Goal: Task Accomplishment & Management: Complete application form

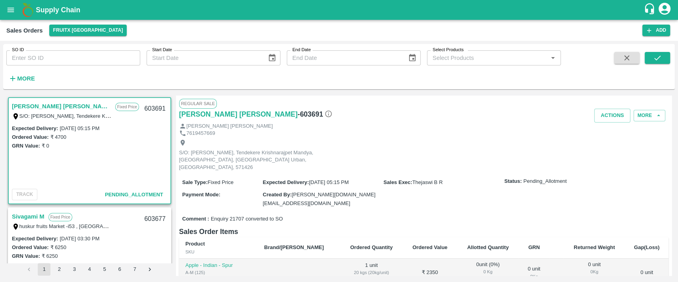
click at [43, 2] on div "Supply Chain" at bounding box center [339, 10] width 678 height 20
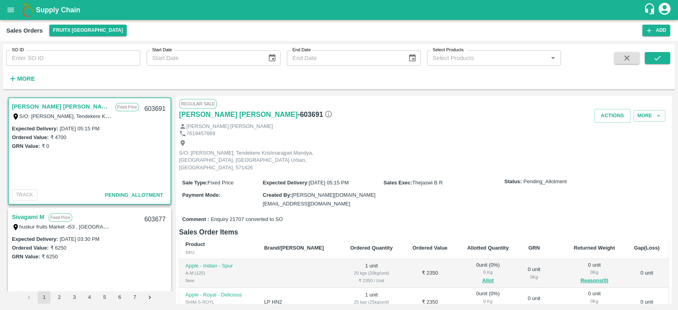
click at [66, 8] on b "Supply Chain" at bounding box center [58, 10] width 44 height 8
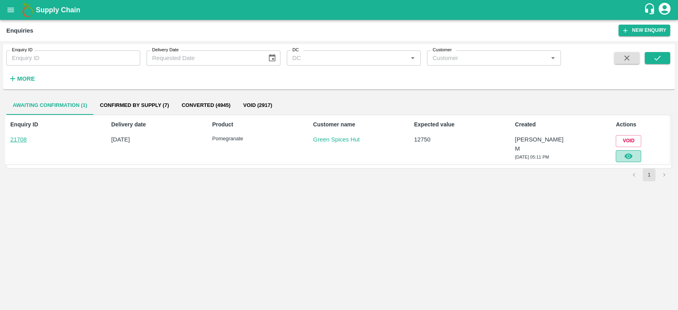
click at [625, 152] on icon "button" at bounding box center [628, 156] width 9 height 9
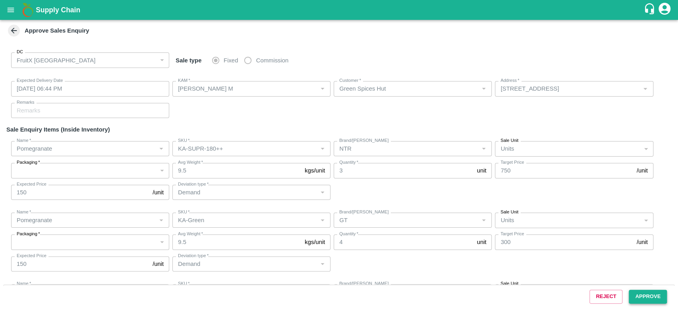
type input "[DATE] 06:44 PM"
type input "[PERSON_NAME] M"
type input "Green Spices Hut"
type input "[STREET_ADDRESS]"
type input "Pomegranate"
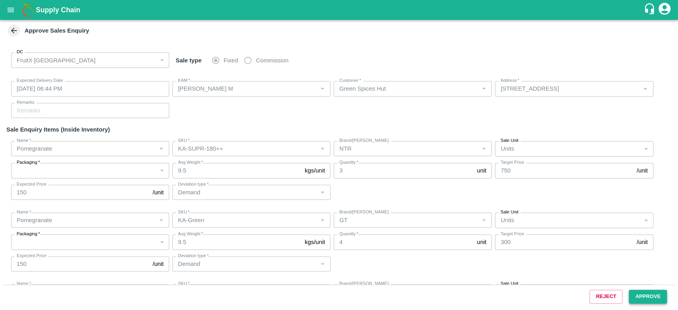
type input "KA-SUPR-180++"
type input "NTR"
type input "Demand"
type input "Pomegranate"
type input "KA-Green"
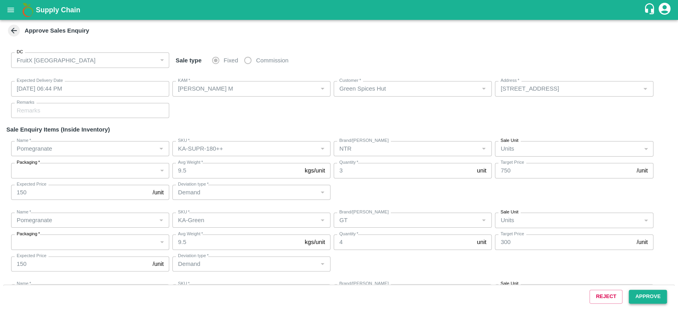
type input "GT"
type input "Demand"
type input "Pomegranate"
type input "AP-PRM-180++"
type input "LP MBK"
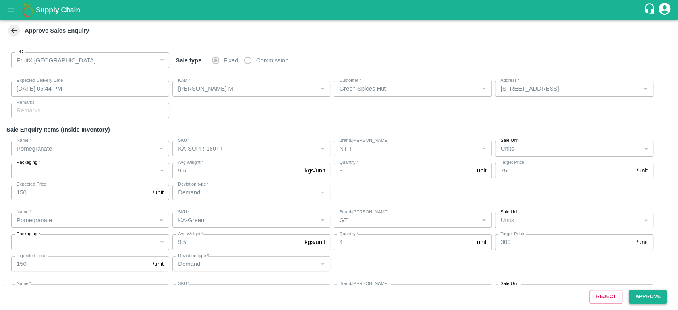
type input "Demand"
type input "Pomegranate"
type input "MH-Loose A"
type input "SP"
type input "Demand"
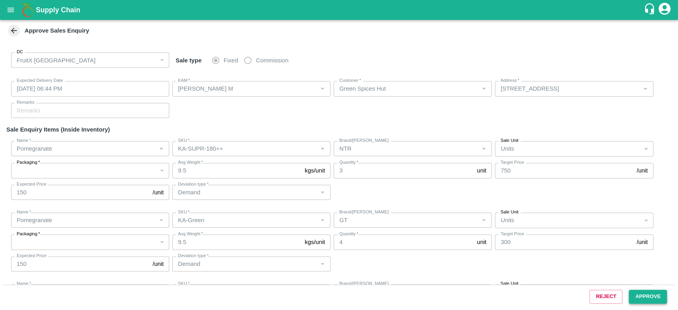
type input "Pomegranate"
type input "KA-Green"
type input "GL"
type input "Product quality issues"
type input "Pomegranate"
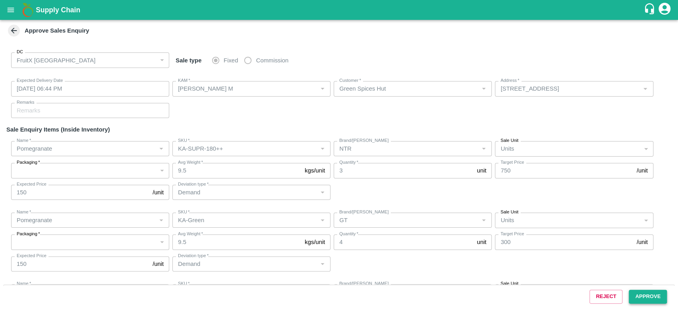
type input "KA-PRM-100-150"
type input "GT"
type input "Demand"
type input "Pomegranate"
type input "KA-Loose B"
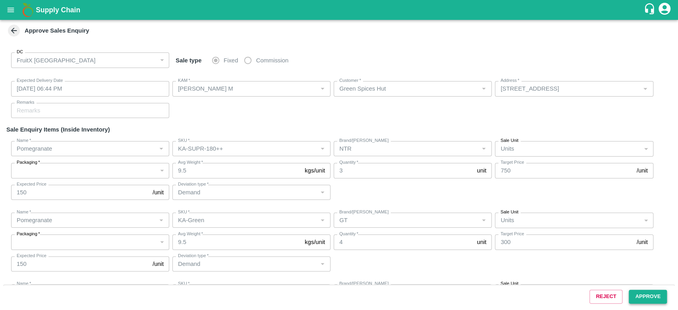
type input "GL"
type input "Product quality issues"
type input "Pomegranate"
type input "MH-RYL-100-150"
type input "RBL"
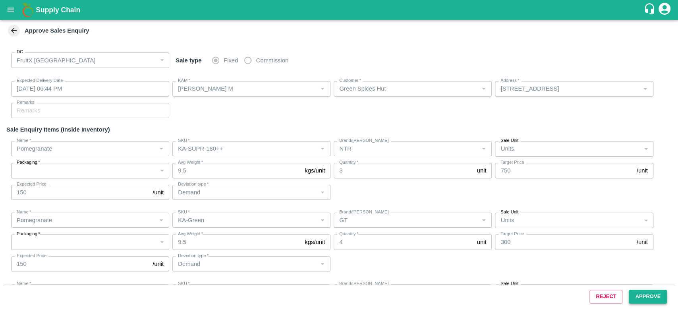
type input "Product quality issues"
type input "Pomegranate"
type input "MH-SUPR-180++"
type input "Product quality issues"
type input "Pomegranate"
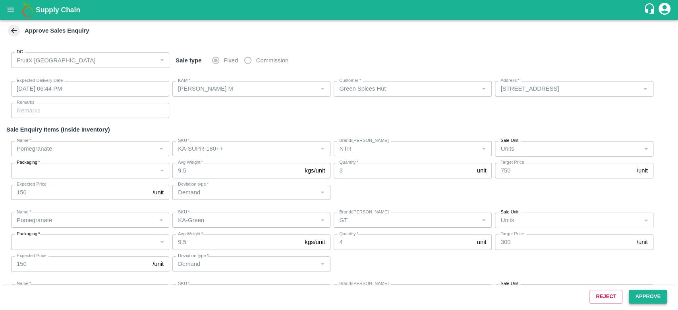
type input "MH-RYL-100-150"
type input "MP"
type input "Demand"
type input "Pomegranate"
type input "KA-Loose B"
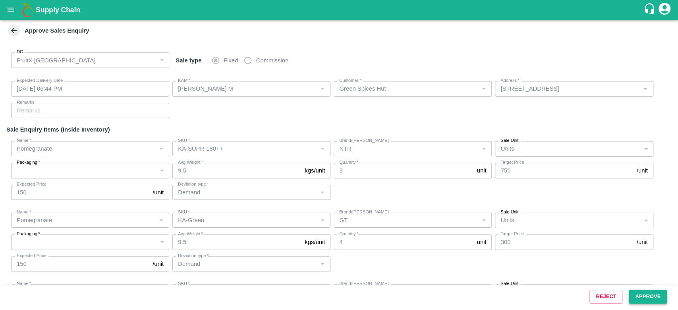
type input "GL"
type input "Demand"
type input "Pomegranate"
type input "KA-Green"
type input "GL"
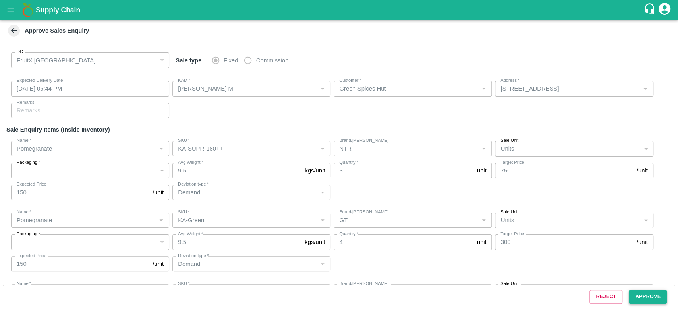
type input "Demand"
click at [12, 33] on icon at bounding box center [14, 30] width 9 height 9
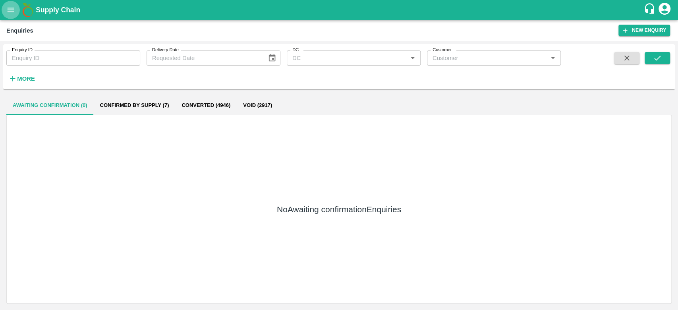
click at [3, 10] on button "open drawer" at bounding box center [11, 10] width 18 height 18
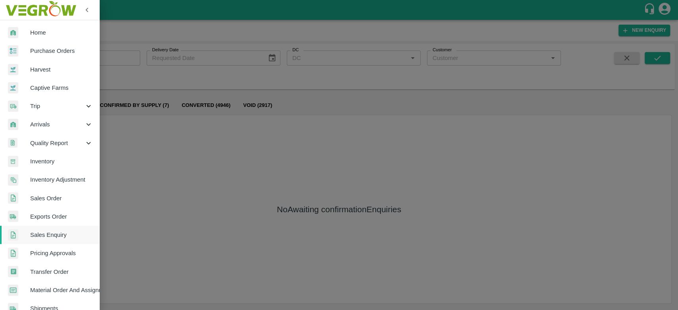
click at [34, 31] on span "Home" at bounding box center [61, 32] width 63 height 9
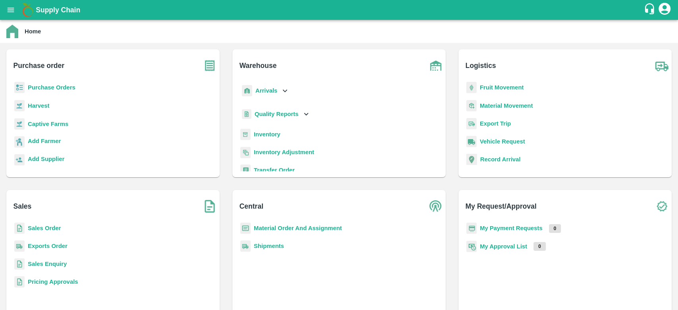
click at [37, 265] on b "Sales Enquiry" at bounding box center [47, 264] width 39 height 6
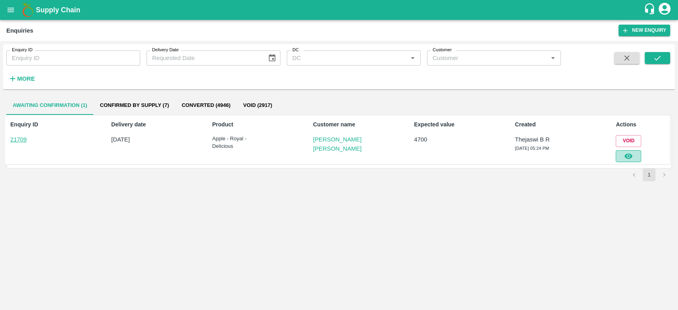
click at [622, 158] on button "button" at bounding box center [628, 156] width 25 height 12
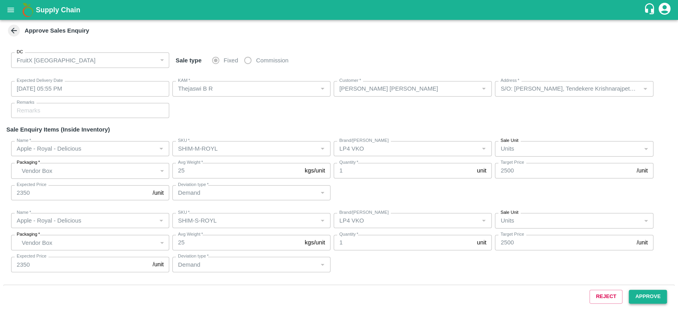
click at [638, 295] on button "Approve" at bounding box center [648, 297] width 38 height 14
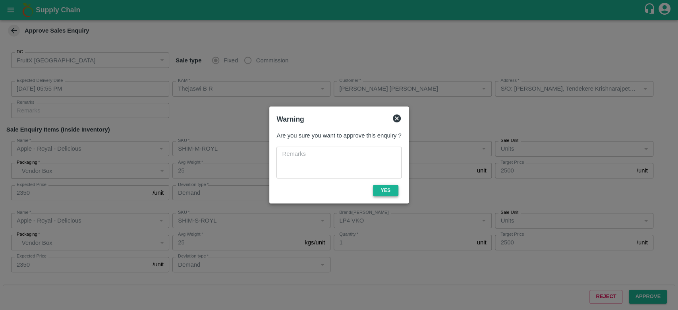
click at [384, 192] on button "Yes" at bounding box center [385, 191] width 25 height 12
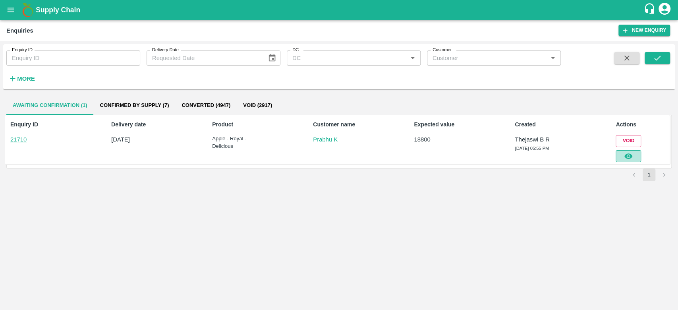
click at [633, 155] on button "button" at bounding box center [628, 156] width 25 height 12
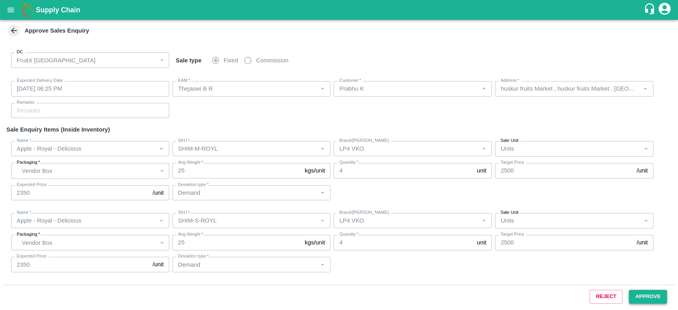
click at [648, 296] on button "Approve" at bounding box center [648, 297] width 38 height 14
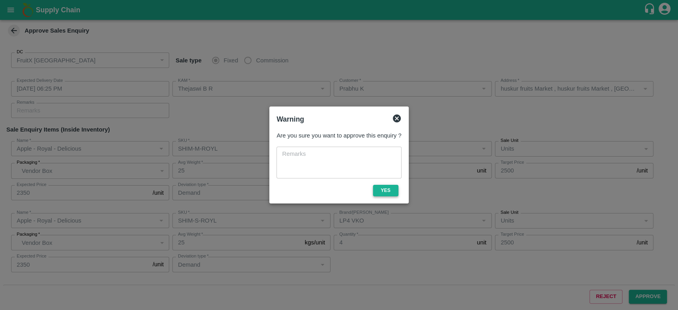
click at [390, 192] on button "Yes" at bounding box center [385, 191] width 25 height 12
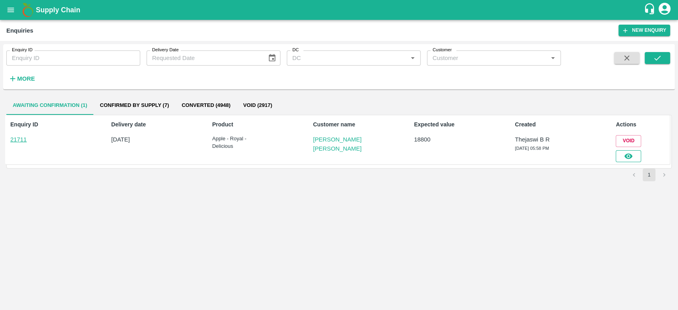
click at [626, 157] on icon "button" at bounding box center [628, 156] width 8 height 6
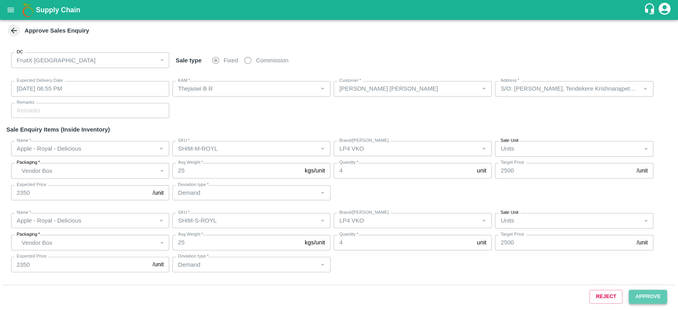
click at [658, 293] on button "Approve" at bounding box center [648, 297] width 38 height 14
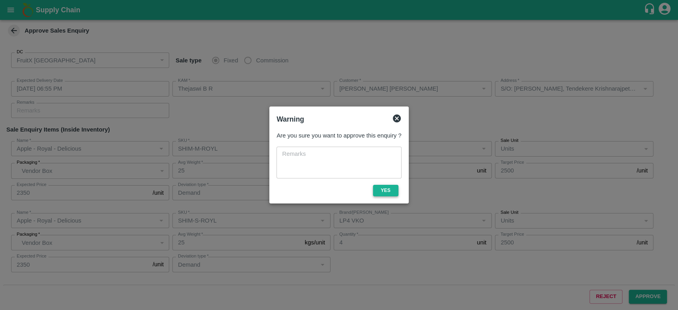
click at [387, 192] on button "Yes" at bounding box center [385, 191] width 25 height 12
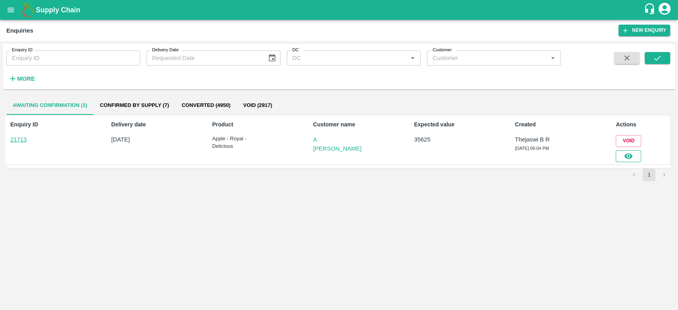
click at [632, 156] on icon "button" at bounding box center [628, 156] width 9 height 9
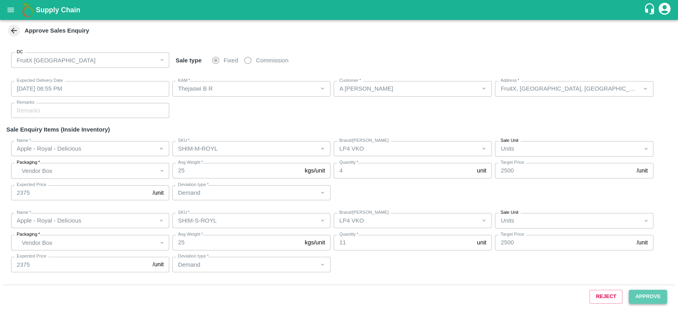
click at [651, 298] on button "Approve" at bounding box center [648, 297] width 38 height 14
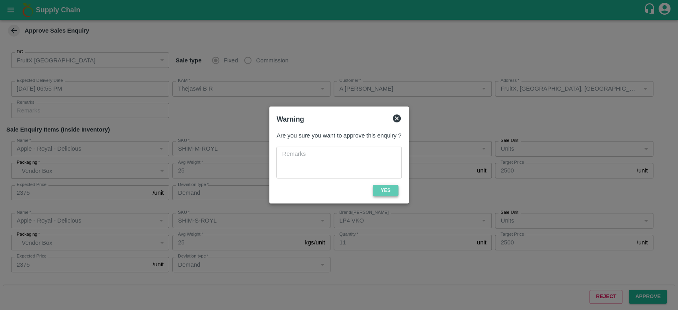
click at [389, 189] on button "Yes" at bounding box center [385, 191] width 25 height 12
